Goal: Feedback & Contribution: Leave review/rating

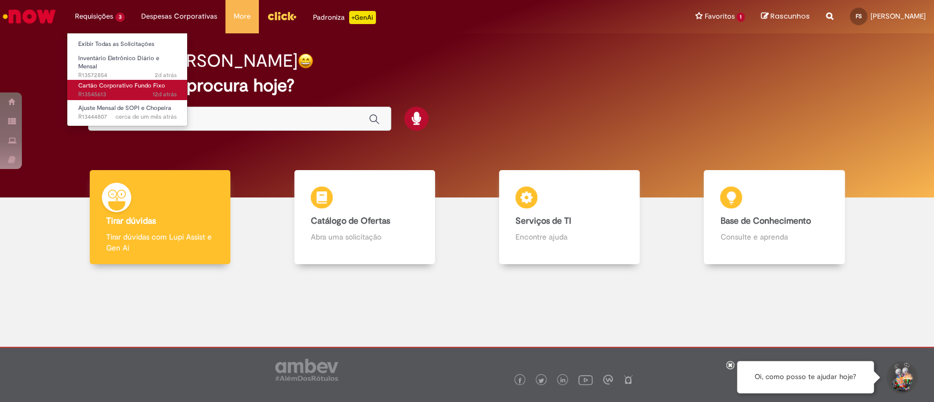
click at [114, 90] on span "12d atrás 12 dias atrás R13545613" at bounding box center [127, 94] width 98 height 9
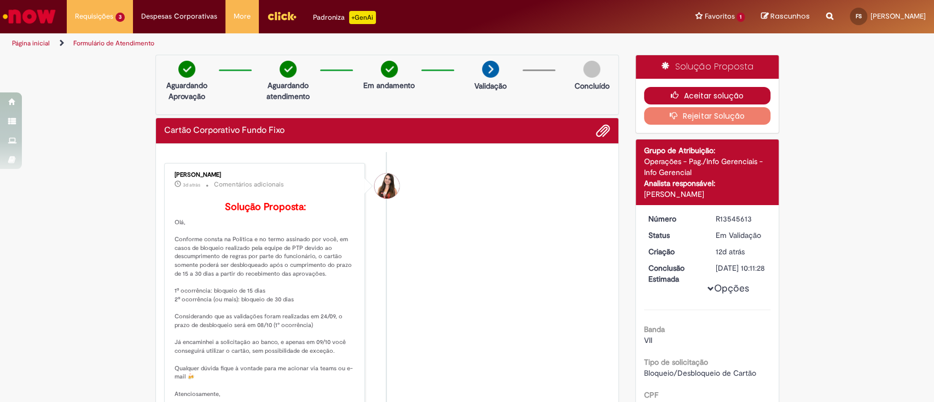
click at [681, 94] on button "Aceitar solução" at bounding box center [707, 96] width 126 height 18
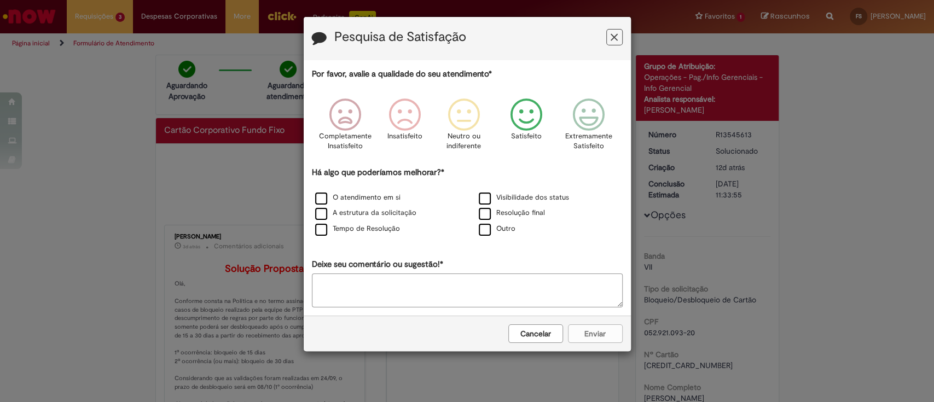
click at [527, 108] on icon "Feedback" at bounding box center [526, 114] width 41 height 33
click at [431, 293] on textarea "Deixe seu comentário ou sugestão!*" at bounding box center [467, 291] width 311 height 34
click at [446, 289] on textarea "Deixe seu comentário ou sugestão!*" at bounding box center [467, 291] width 311 height 34
click at [566, 294] on textarea "Deixe seu comentário ou sugestão!*" at bounding box center [467, 291] width 311 height 34
click at [330, 195] on label "O atendimento em si" at bounding box center [357, 198] width 85 height 10
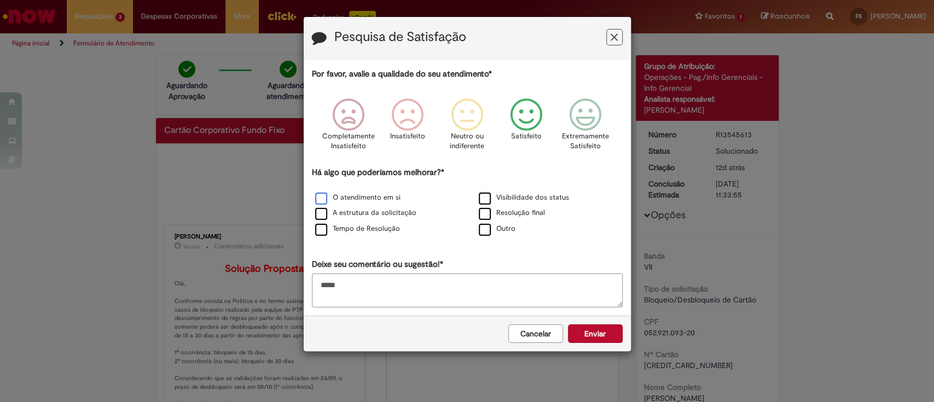
click at [318, 195] on label "O atendimento em si" at bounding box center [357, 198] width 85 height 10
click at [593, 112] on icon "Feedback" at bounding box center [585, 114] width 41 height 33
click at [516, 116] on icon "Feedback" at bounding box center [526, 114] width 41 height 33
click at [489, 230] on label "Outro" at bounding box center [497, 229] width 37 height 10
click at [423, 291] on textarea "Deixe seu comentário ou sugestão!*" at bounding box center [467, 291] width 311 height 34
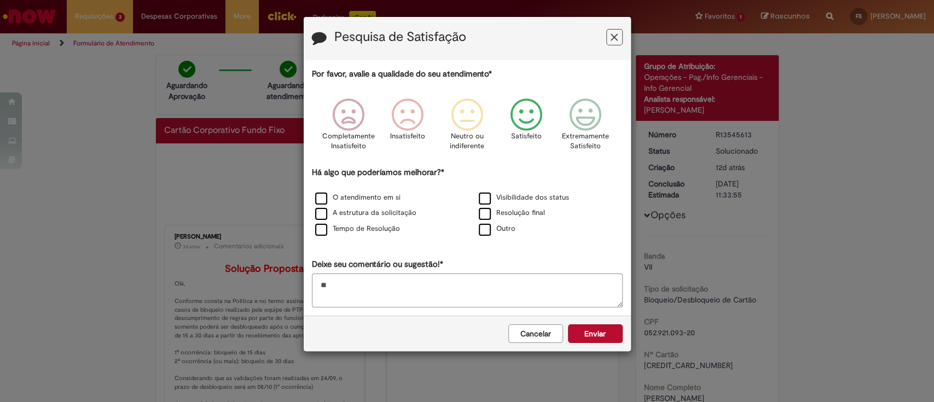
type textarea "*"
click at [481, 199] on label "Visibilidade dos status" at bounding box center [524, 198] width 90 height 10
click at [483, 234] on label "Outro" at bounding box center [497, 229] width 37 height 10
click at [600, 336] on button "Enviar" at bounding box center [595, 333] width 55 height 19
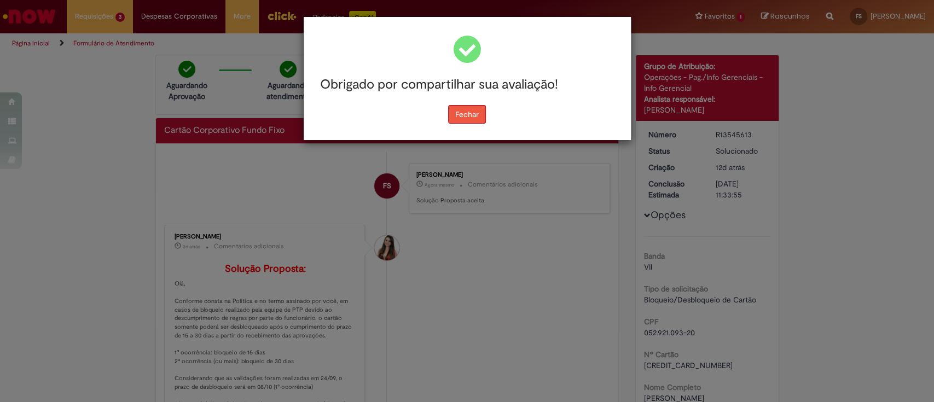
click at [468, 115] on button "Fechar" at bounding box center [467, 114] width 38 height 19
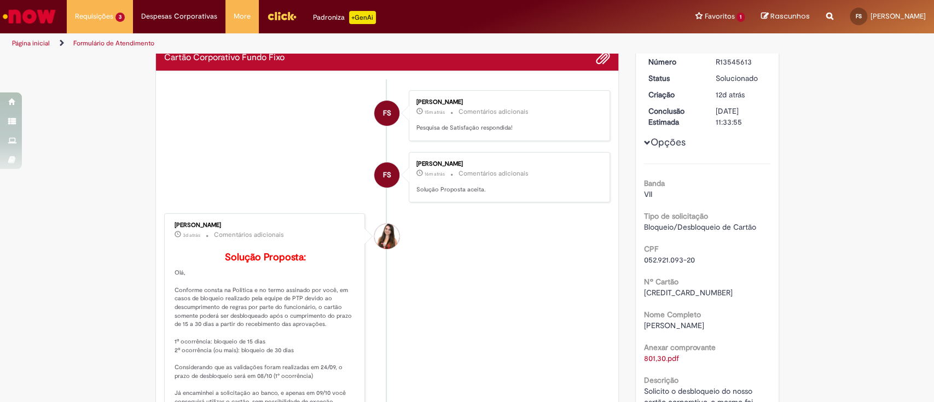
scroll to position [146, 0]
